Goal: Task Accomplishment & Management: Manage account settings

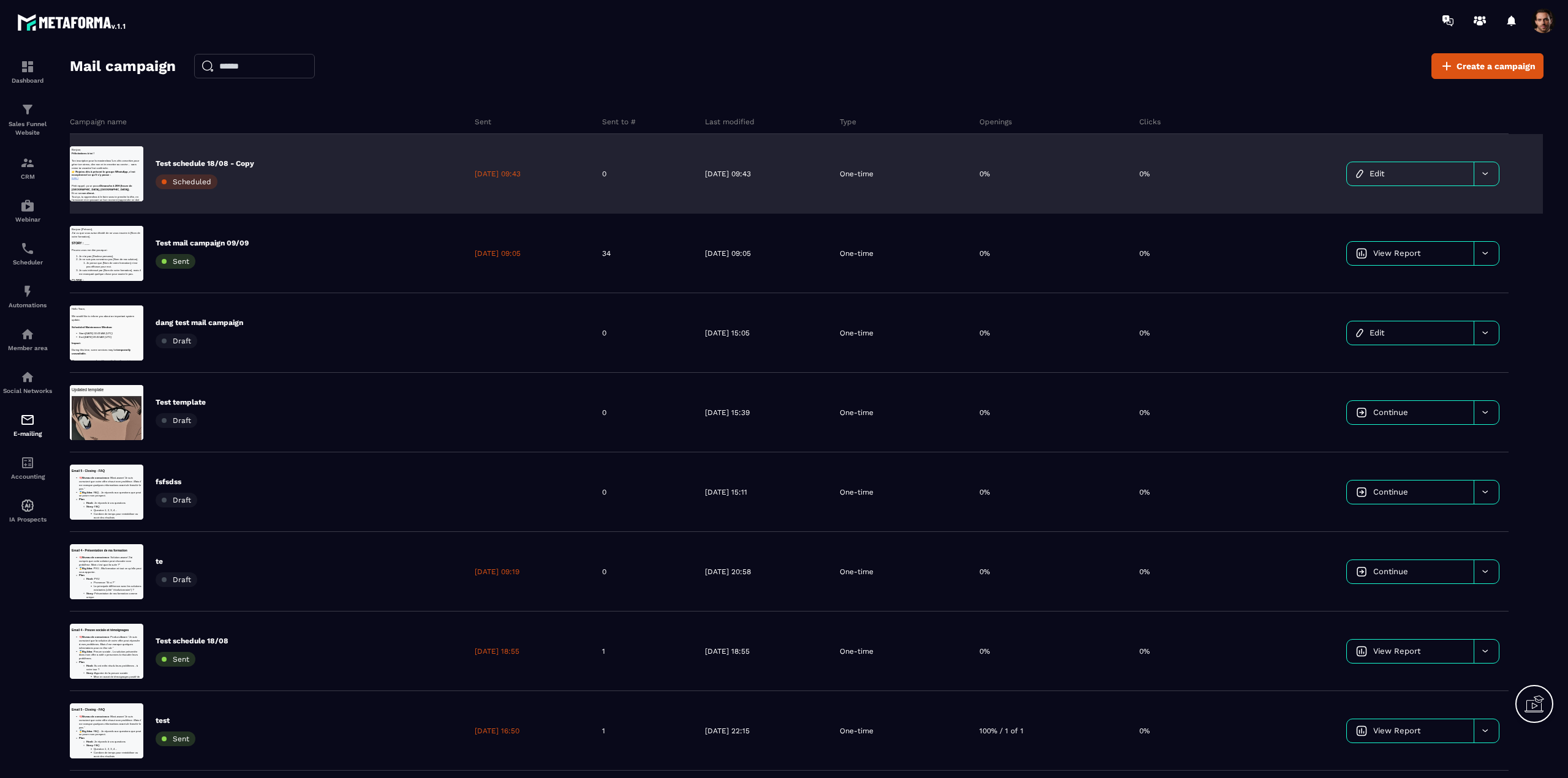
click at [295, 186] on div "Test schedule 18/08 - Copy Scheduled" at bounding box center [267, 174] width 395 height 79
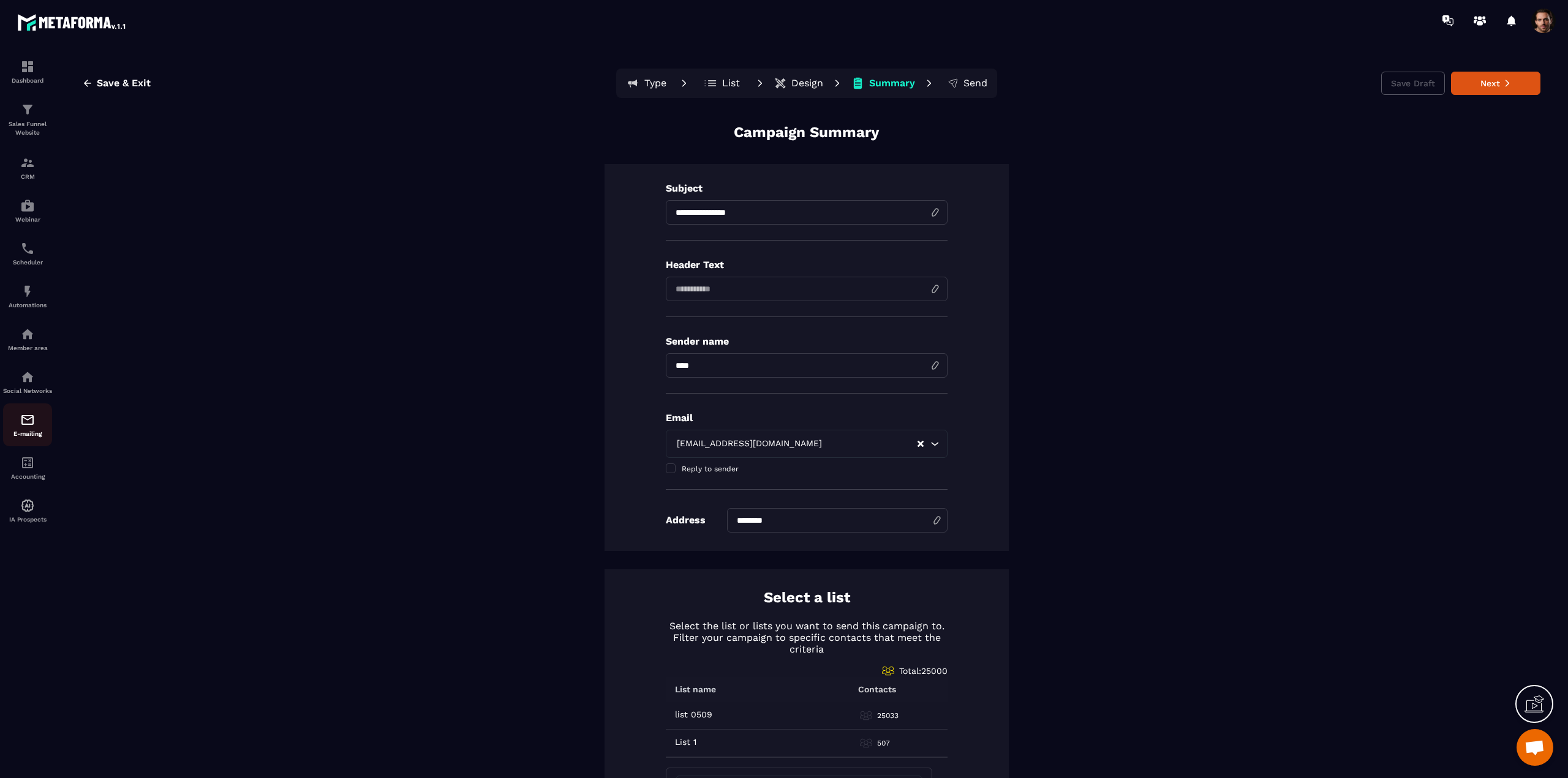
click at [31, 436] on div "E-mailing" at bounding box center [27, 424] width 49 height 24
